Goal: Task Accomplishment & Management: Manage account settings

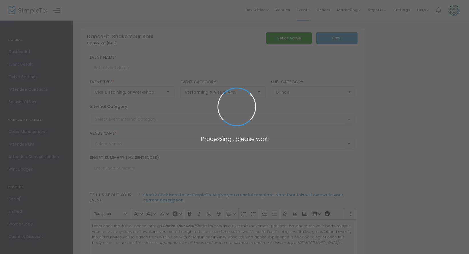
type input "DanceFit: Shake Your Soul"
type textarea "Experience the JOY of dance throughShake Your Soul!Shake Your Soul is a dynamic…"
type input "Register Now"
type input "[PERSON_NAME][GEOGRAPHIC_DATA] Back Room (Ballroom Back Room)"
